Goal: Transaction & Acquisition: Purchase product/service

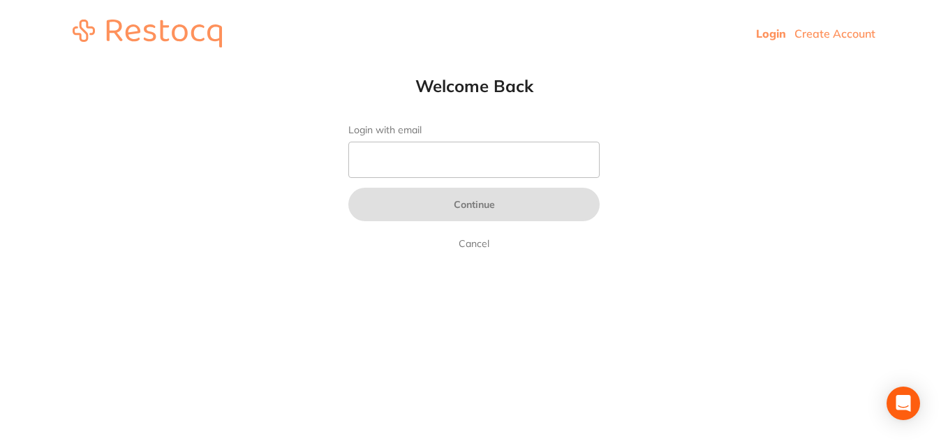
click at [765, 32] on link "Login" at bounding box center [771, 34] width 30 height 14
click at [768, 30] on link "Login" at bounding box center [771, 34] width 30 height 14
click at [775, 38] on link "Login" at bounding box center [771, 34] width 30 height 14
click at [765, 33] on link "Login" at bounding box center [771, 34] width 30 height 14
click at [363, 163] on input "Login with email" at bounding box center [473, 160] width 251 height 36
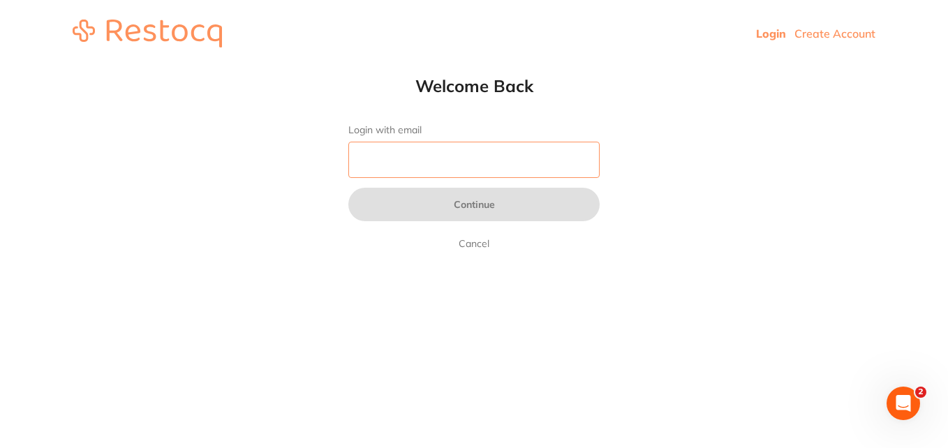
type input "[EMAIL_ADDRESS][DOMAIN_NAME]"
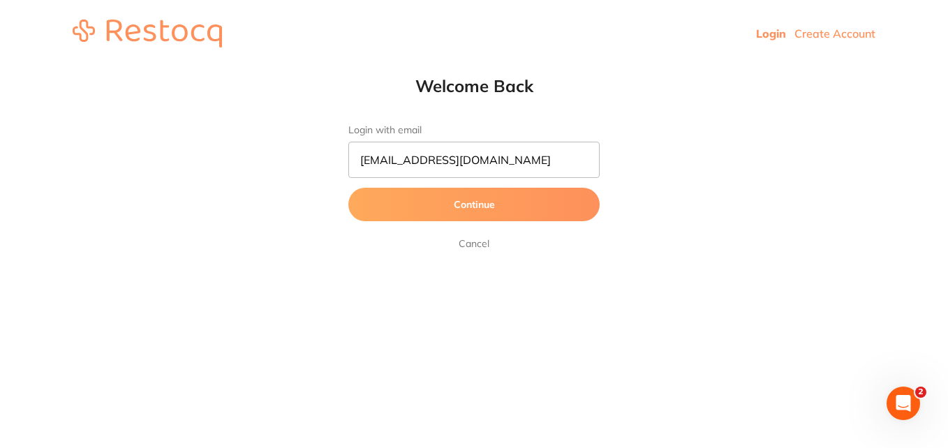
click at [402, 204] on button "Continue" at bounding box center [473, 204] width 251 height 33
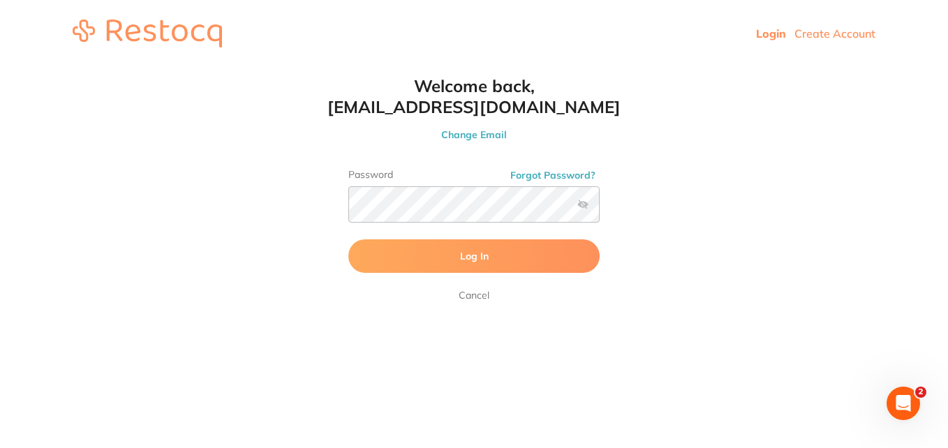
click at [417, 262] on button "Log In" at bounding box center [473, 255] width 251 height 33
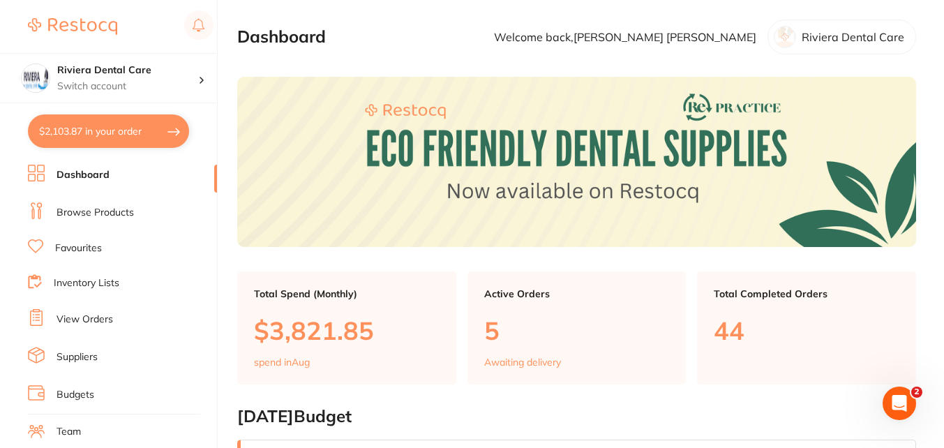
click at [80, 209] on link "Browse Products" at bounding box center [95, 213] width 77 height 14
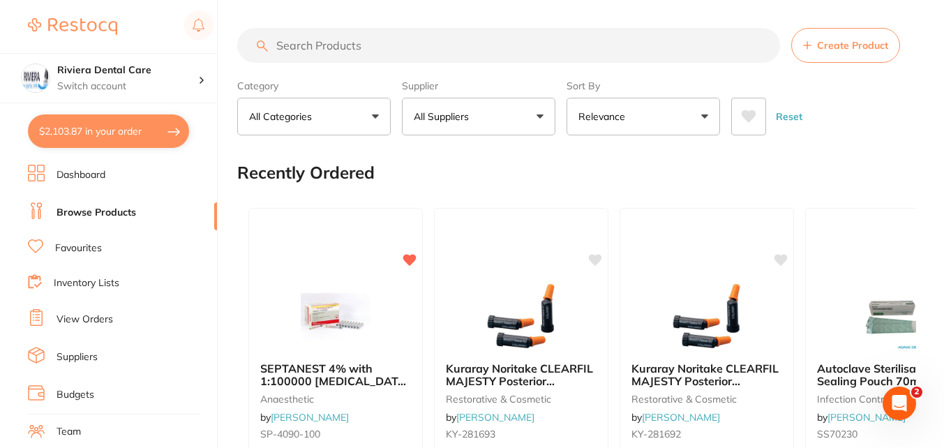
click at [290, 44] on input "search" at bounding box center [508, 45] width 543 height 35
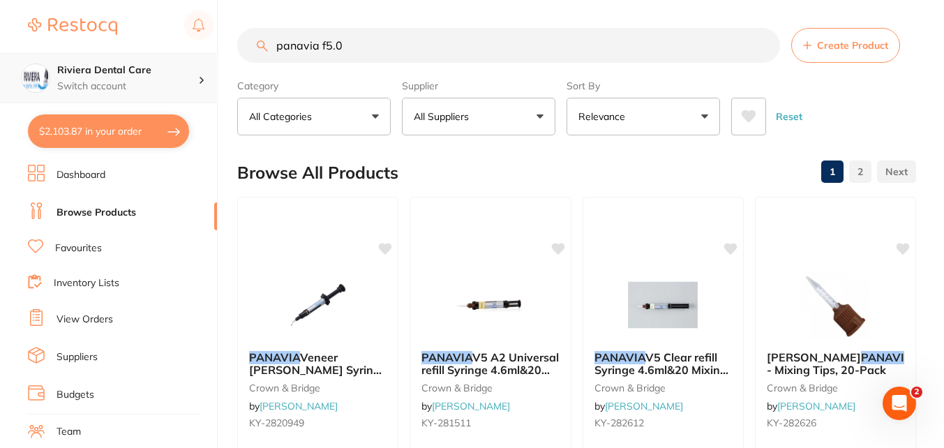
scroll to position [1, 0]
drag, startPoint x: 351, startPoint y: 40, endPoint x: 110, endPoint y: 61, distance: 241.6
click at [110, 61] on div "$2,103.87 Riviera Dental Care Switch account Riviera Dental Care $2,103.87 in y…" at bounding box center [472, 224] width 944 height 448
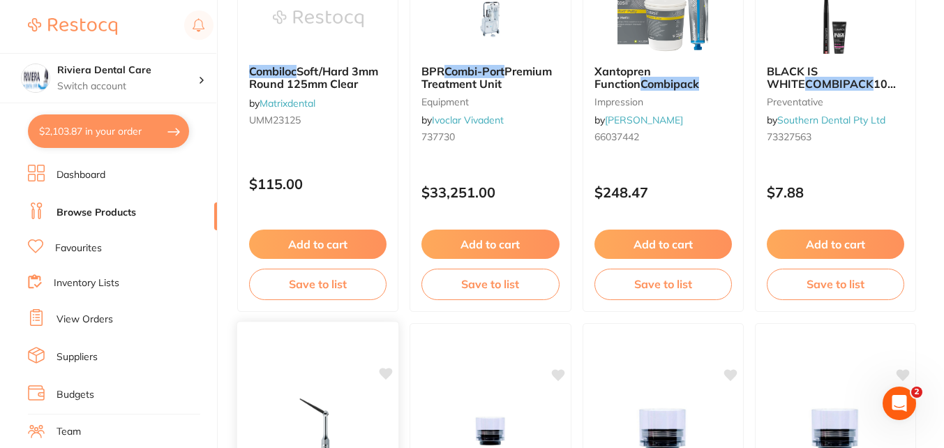
scroll to position [0, 0]
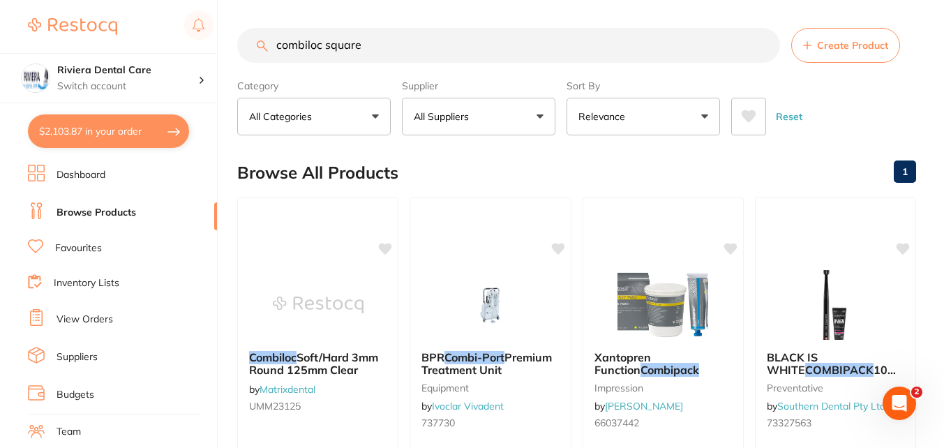
type input "combiloc square"
